Goal: Check status: Check status

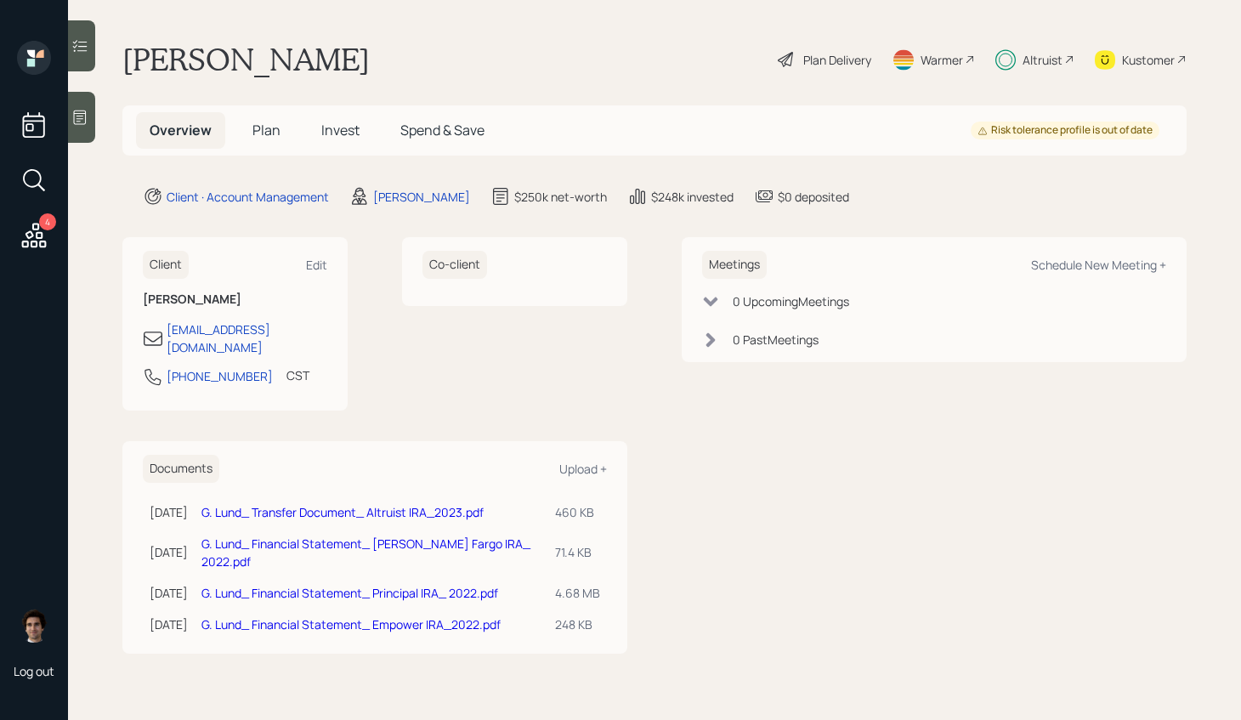
click at [344, 127] on span "Invest" at bounding box center [340, 130] width 38 height 19
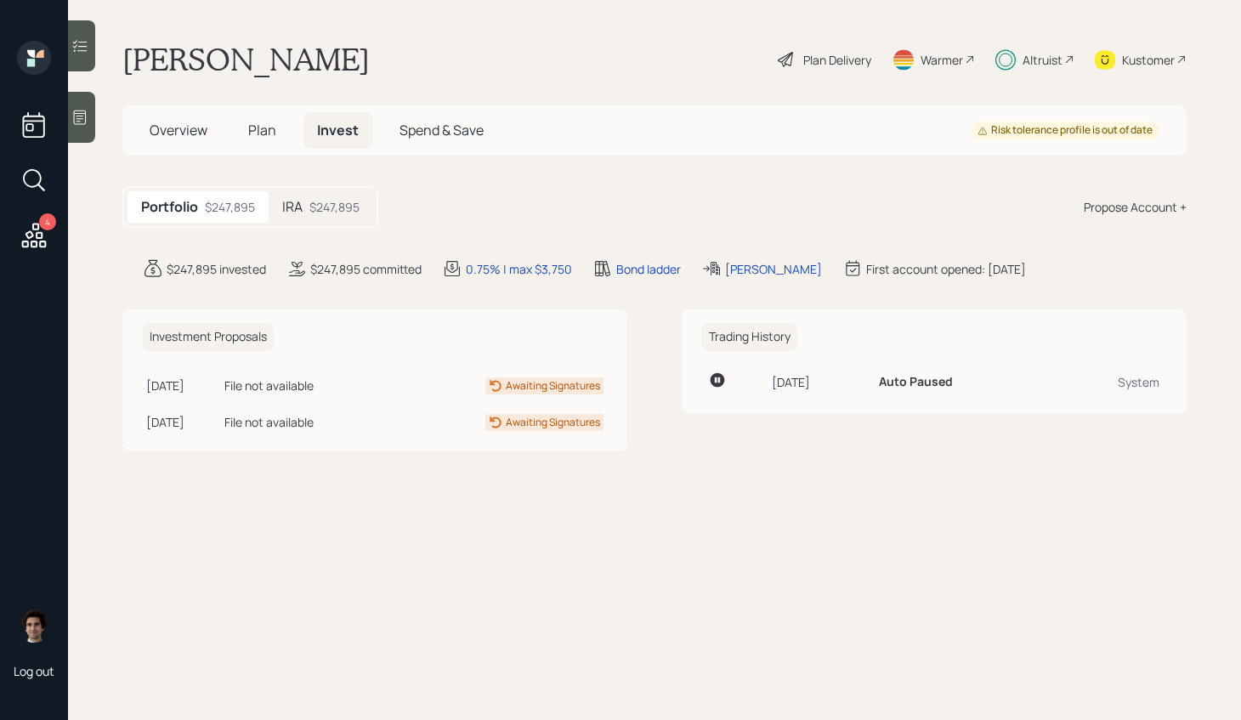
click at [342, 215] on div "$247,895" at bounding box center [334, 207] width 50 height 18
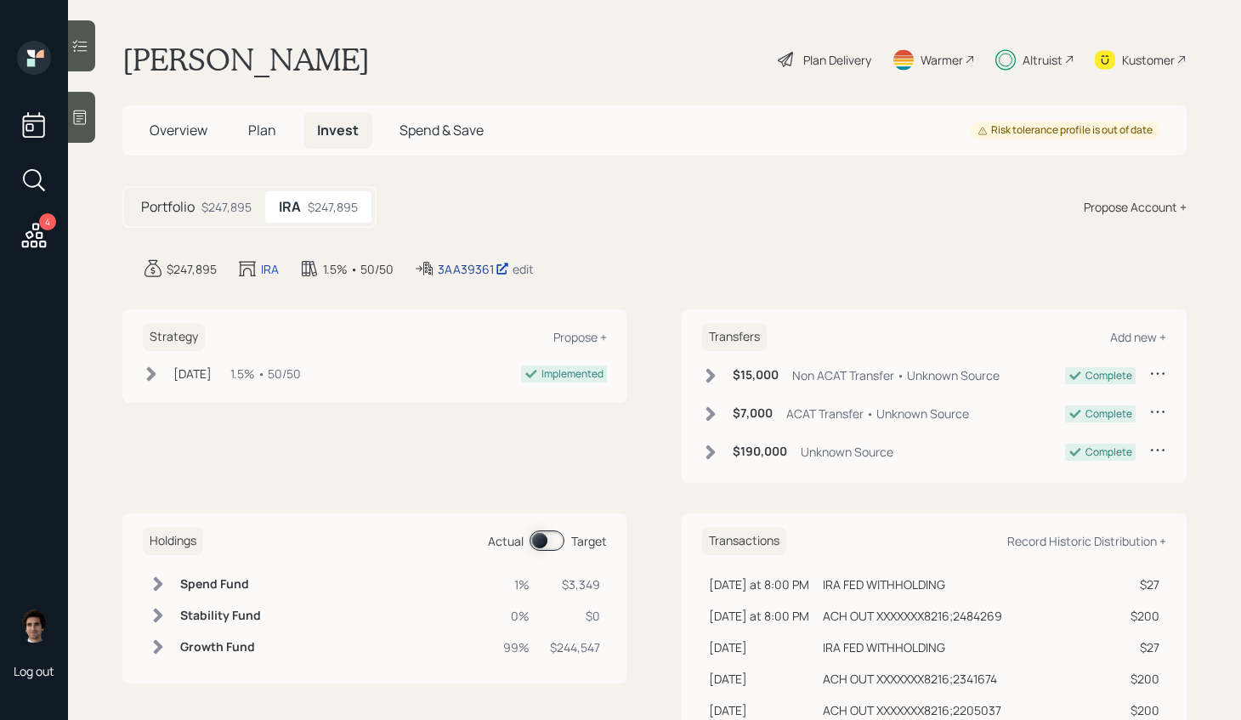
click at [464, 262] on div "3AA39361" at bounding box center [473, 269] width 71 height 18
